Goal: Task Accomplishment & Management: Manage account settings

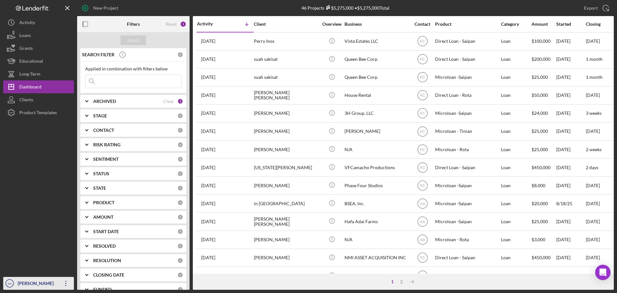
click at [35, 283] on div "[PERSON_NAME]" at bounding box center [37, 284] width 42 height 14
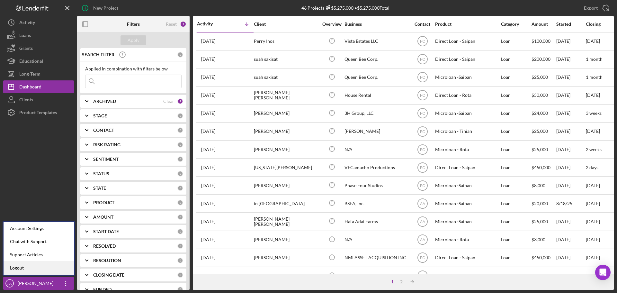
click at [54, 266] on link "Logout" at bounding box center [39, 267] width 71 height 13
